Goal: Task Accomplishment & Management: Manage account settings

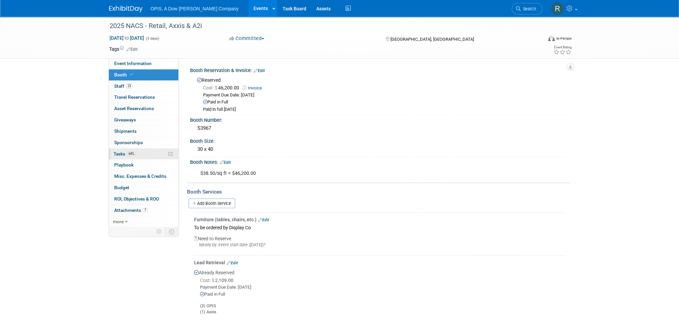
click at [117, 152] on span "Tasks 64%" at bounding box center [125, 153] width 22 height 5
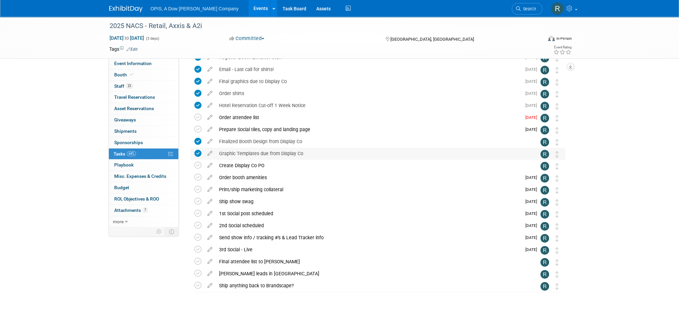
scroll to position [231, 0]
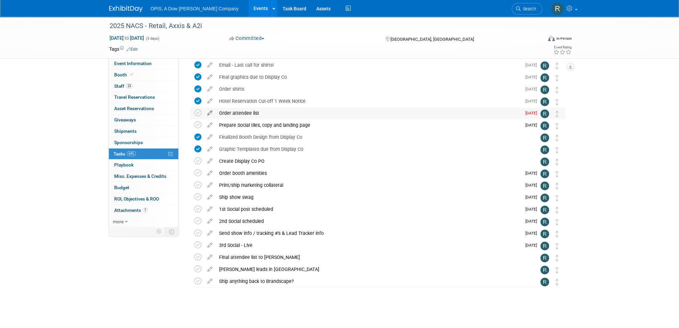
click at [210, 111] on icon at bounding box center [210, 112] width 12 height 8
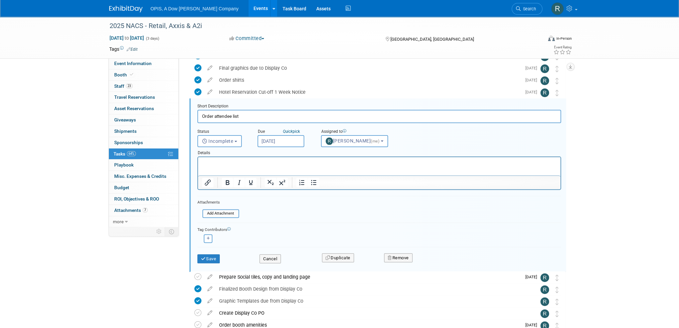
scroll to position [241, 0]
click at [234, 164] on p "Rich Text Area. Press ALT-0 for help." at bounding box center [379, 162] width 355 height 6
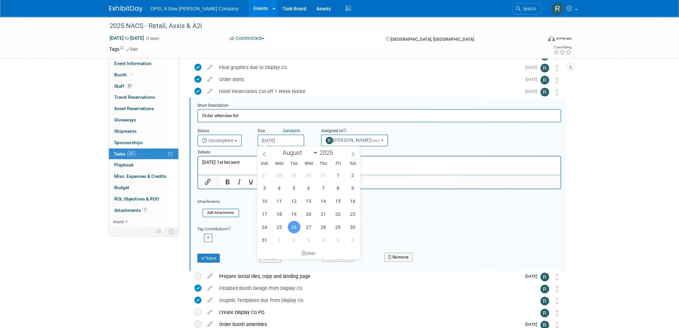
click at [287, 141] on input "[DATE]" at bounding box center [280, 141] width 47 height 12
click at [353, 156] on icon at bounding box center [353, 154] width 5 height 5
click at [262, 152] on icon at bounding box center [264, 154] width 5 height 5
click at [351, 152] on icon at bounding box center [353, 154] width 5 height 5
select select "8"
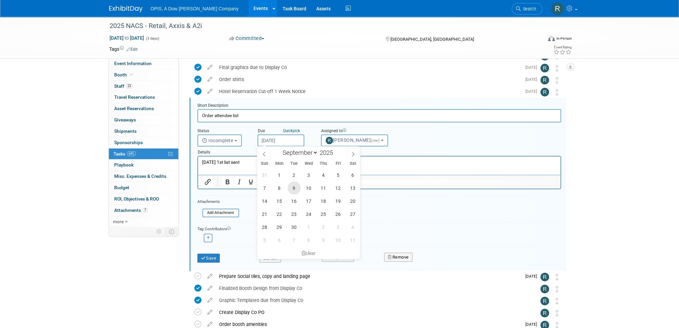
click at [291, 188] on span "9" at bounding box center [294, 188] width 13 height 13
type input "[DATE]"
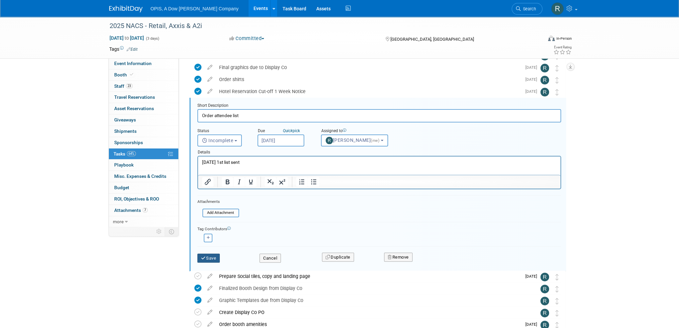
click at [214, 260] on button "Save" at bounding box center [208, 258] width 23 height 9
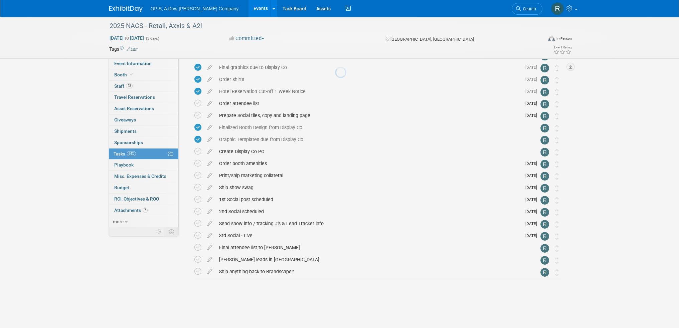
scroll to position [231, 0]
